Goal: Ask a question

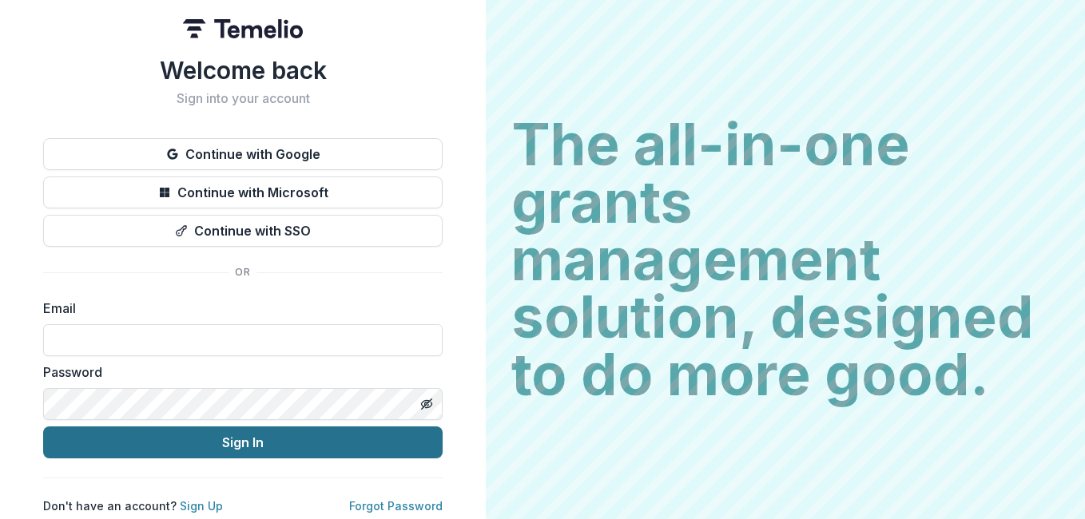
type input "**********"
click at [229, 437] on button "Sign In" at bounding box center [242, 443] width 399 height 32
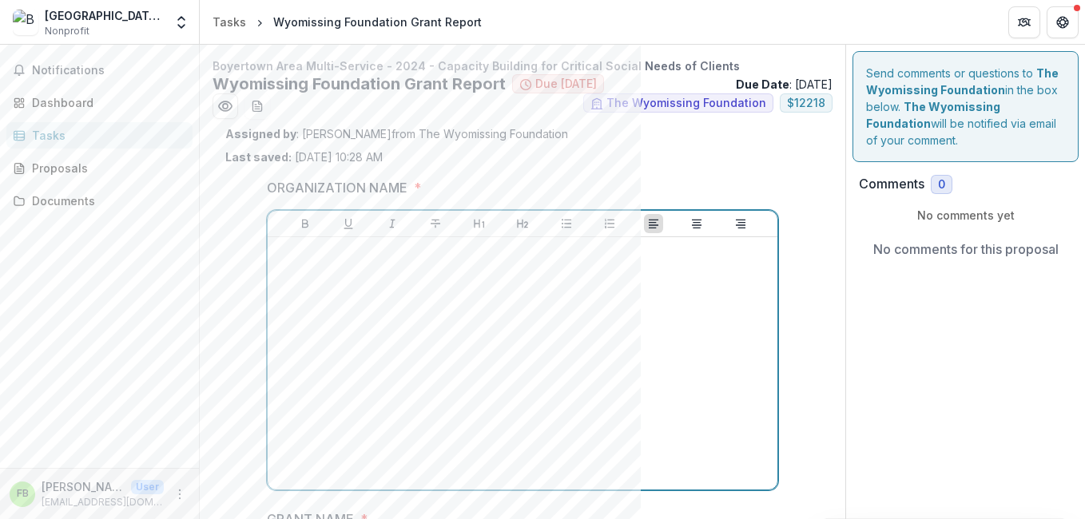
click at [328, 276] on div at bounding box center [522, 364] width 497 height 240
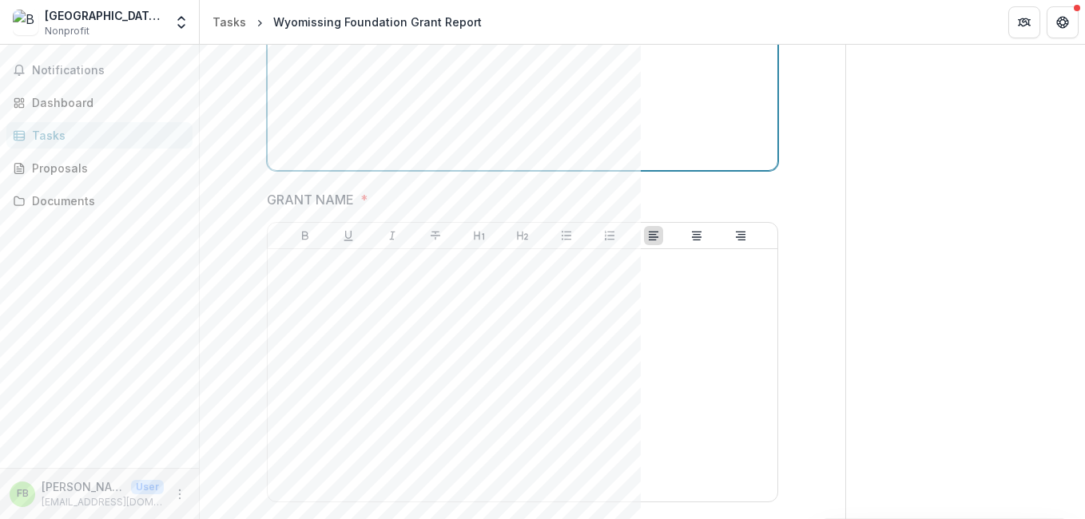
scroll to position [399, 0]
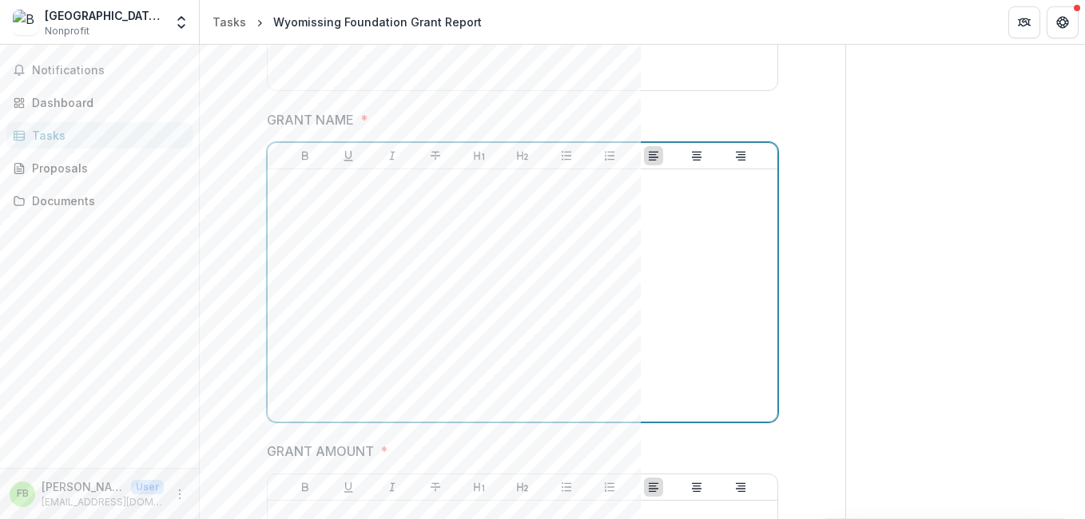
click at [323, 229] on div at bounding box center [522, 296] width 497 height 240
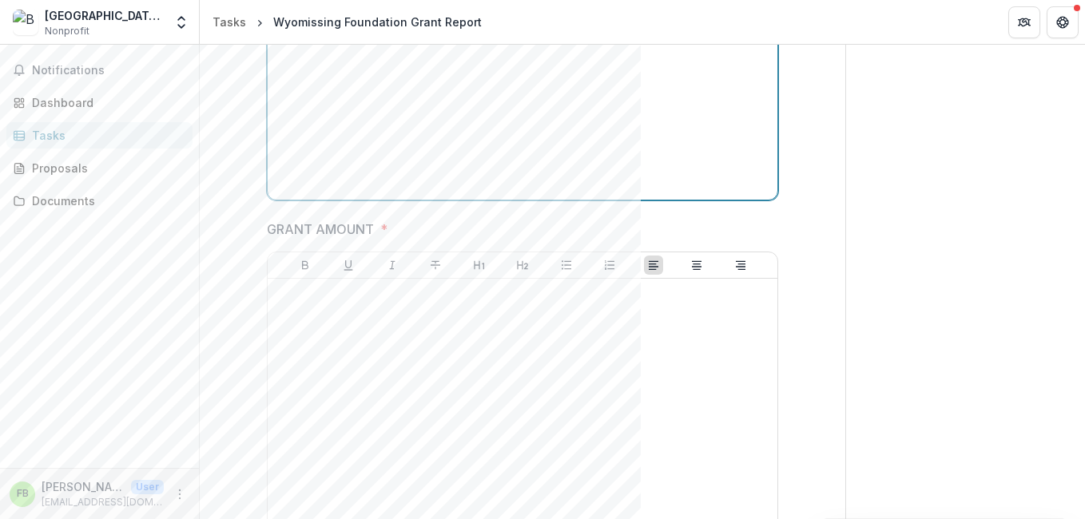
scroll to position [719, 0]
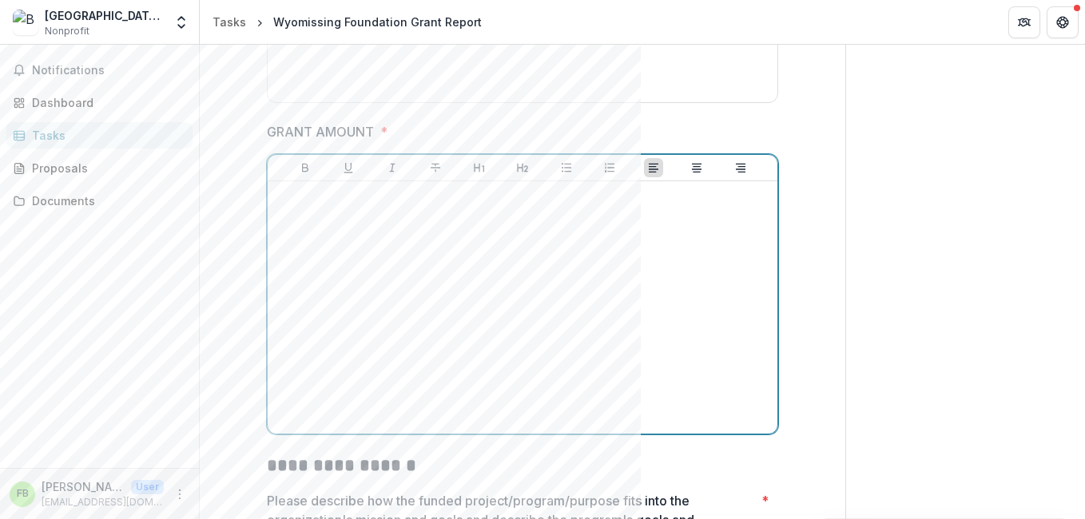
click at [331, 240] on div at bounding box center [522, 308] width 497 height 240
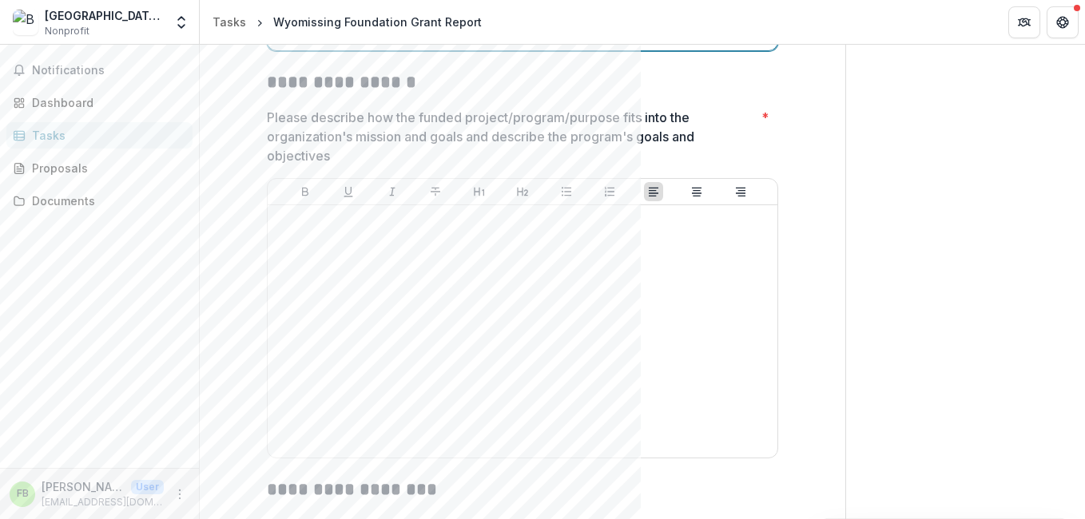
scroll to position [1119, 0]
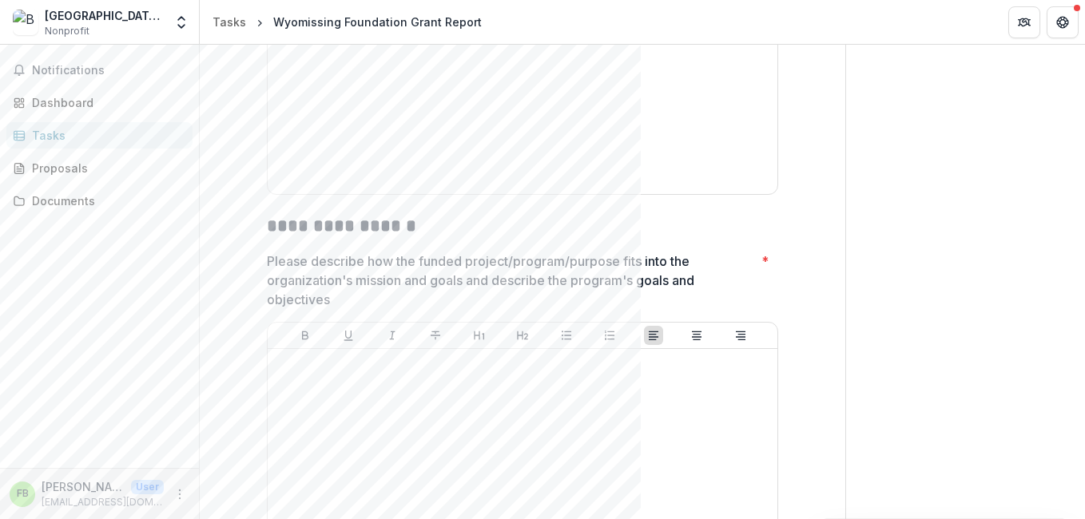
scroll to position [1039, 0]
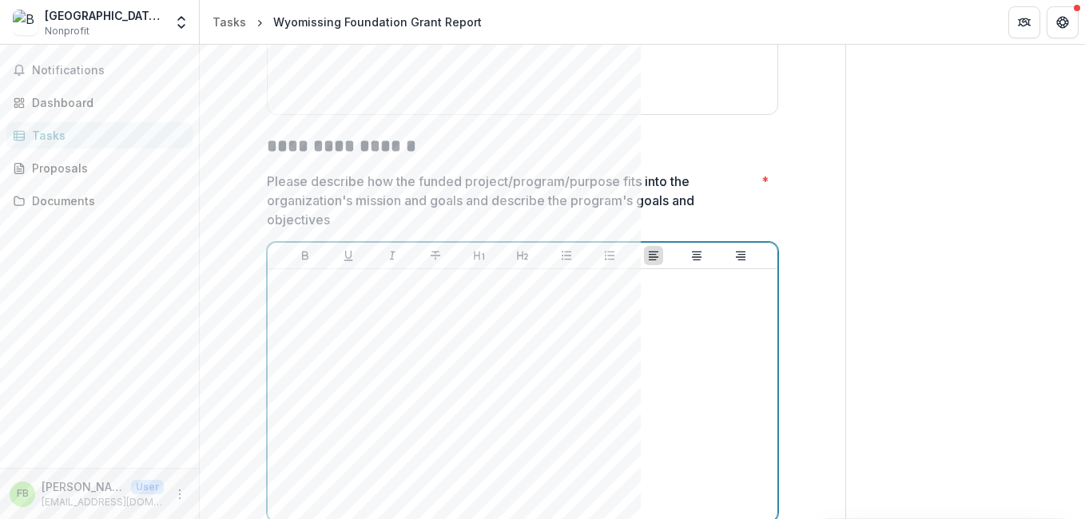
click at [305, 283] on p at bounding box center [522, 285] width 497 height 18
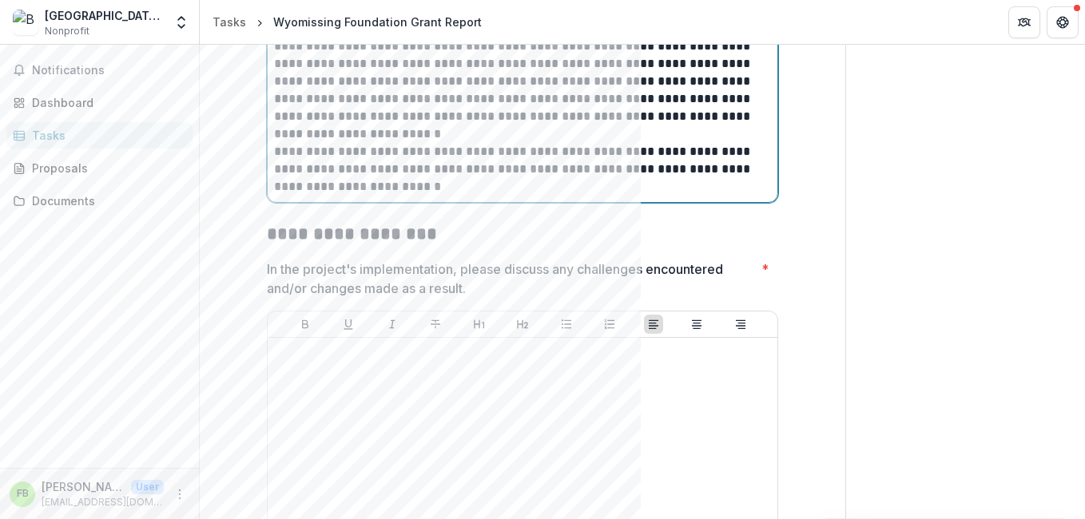
scroll to position [1461, 0]
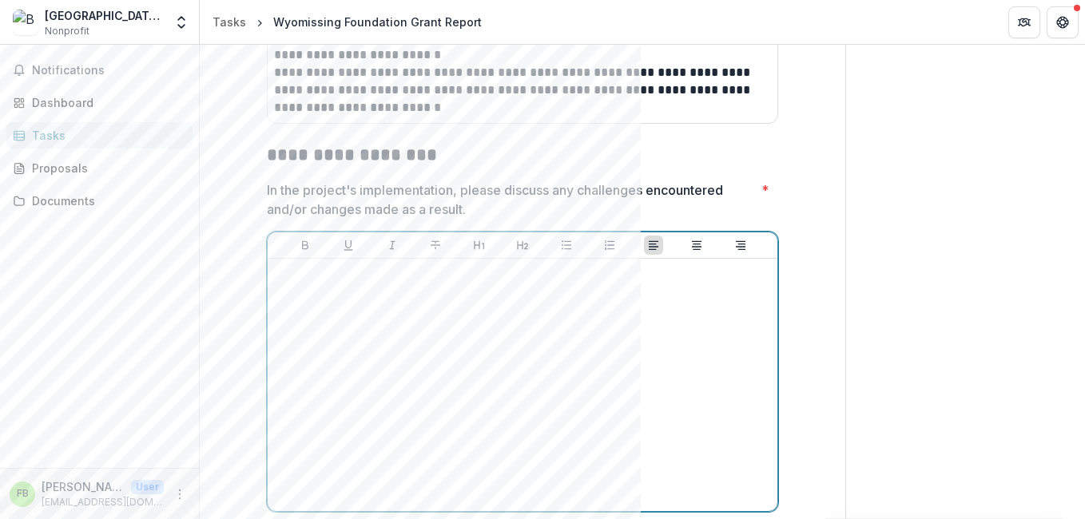
click at [294, 283] on div at bounding box center [522, 385] width 497 height 240
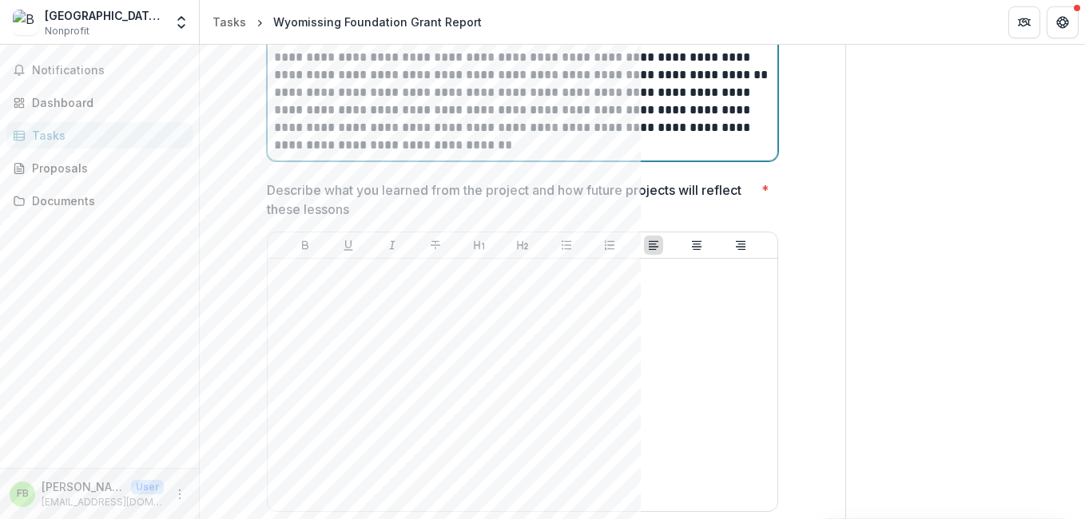
scroll to position [1961, 0]
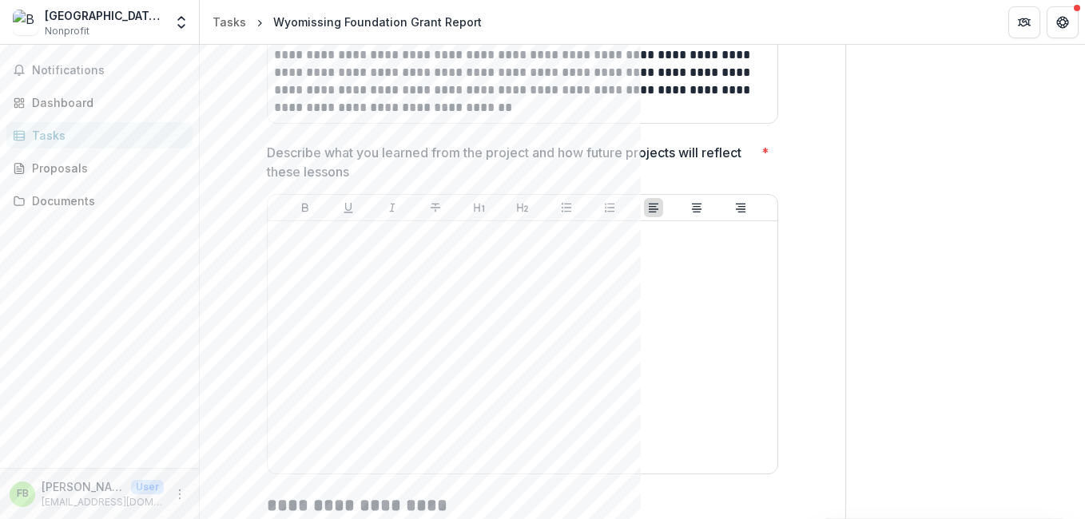
drag, startPoint x: 975, startPoint y: 328, endPoint x: 718, endPoint y: 332, distance: 256.5
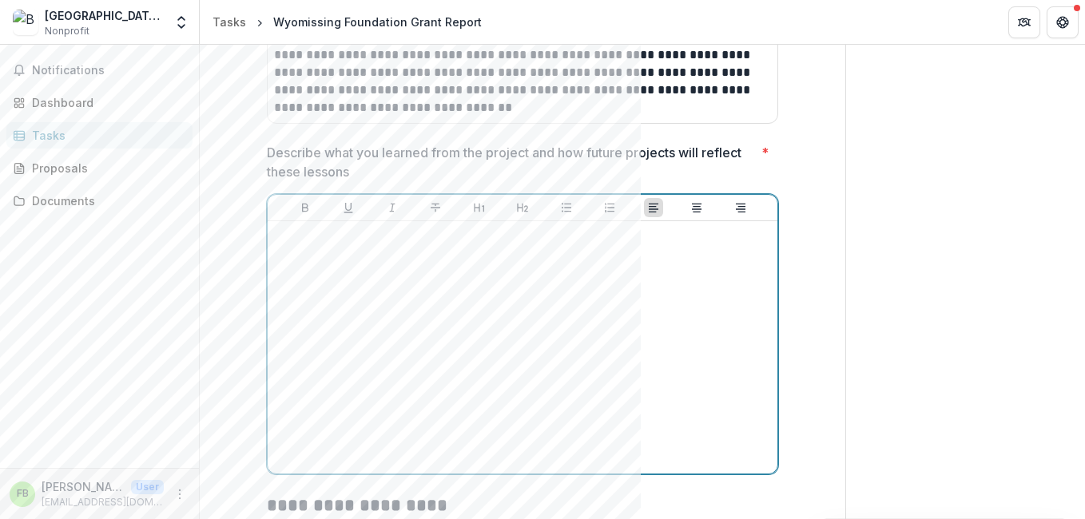
click at [313, 246] on div at bounding box center [522, 348] width 497 height 240
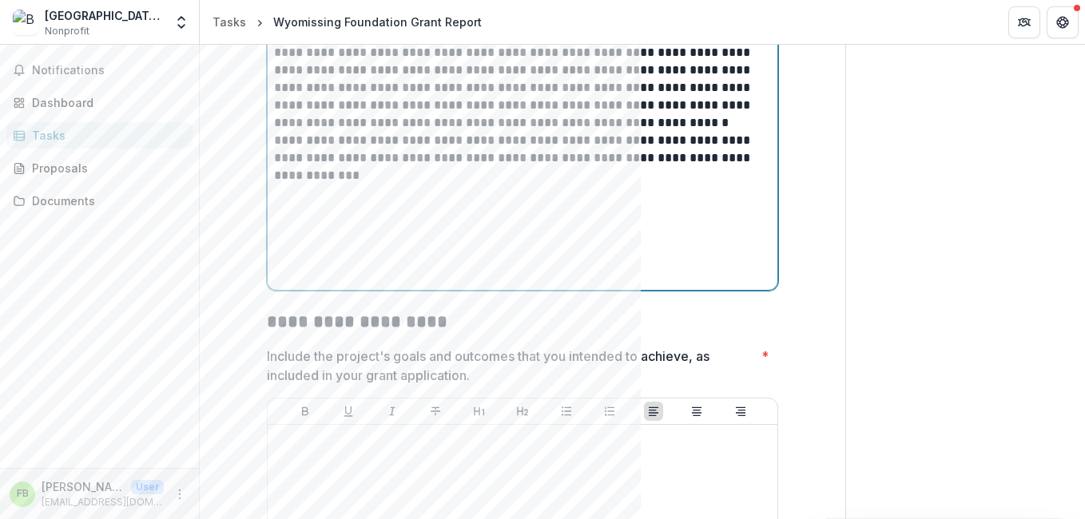
scroll to position [2201, 0]
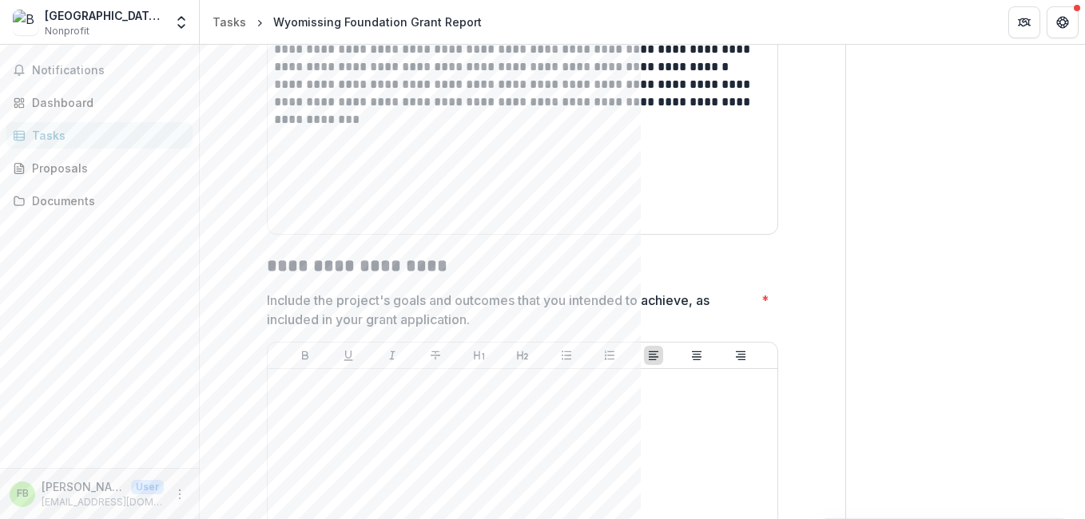
drag, startPoint x: 967, startPoint y: 356, endPoint x: 871, endPoint y: 352, distance: 96.0
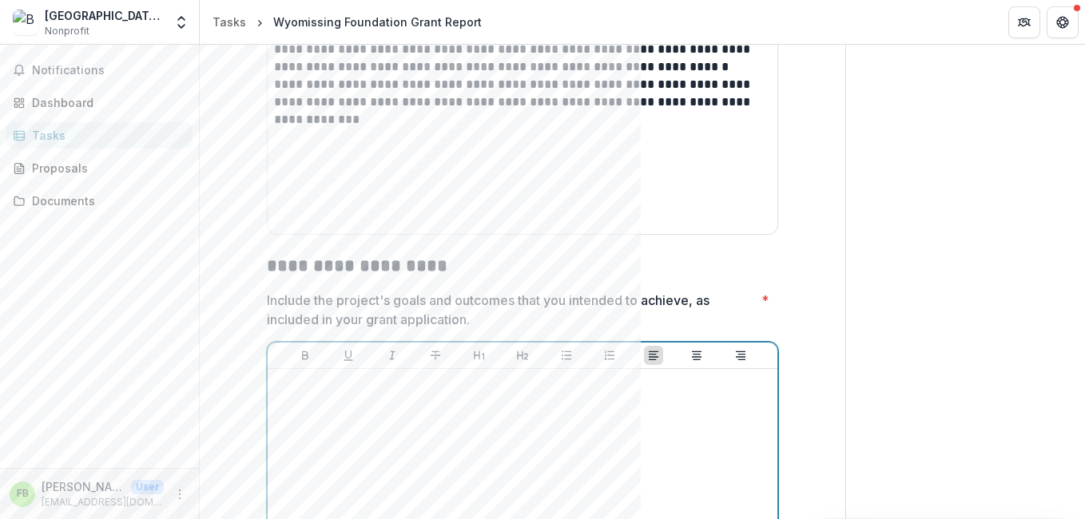
click at [329, 383] on p at bounding box center [522, 384] width 497 height 18
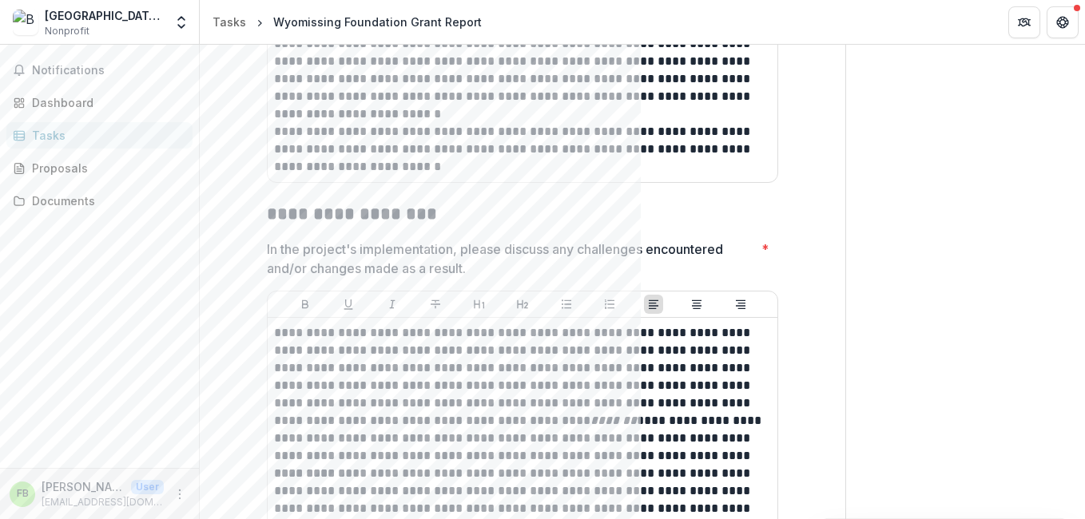
scroll to position [1361, 0]
